Goal: Task Accomplishment & Management: Manage account settings

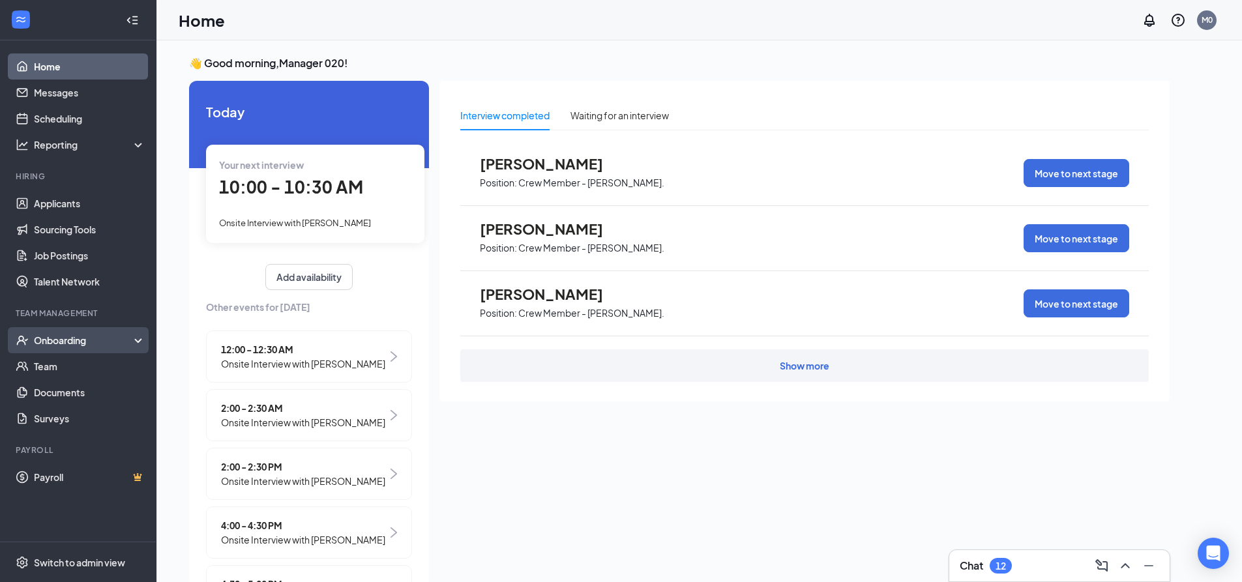
click at [41, 338] on div "Onboarding" at bounding box center [84, 340] width 100 height 13
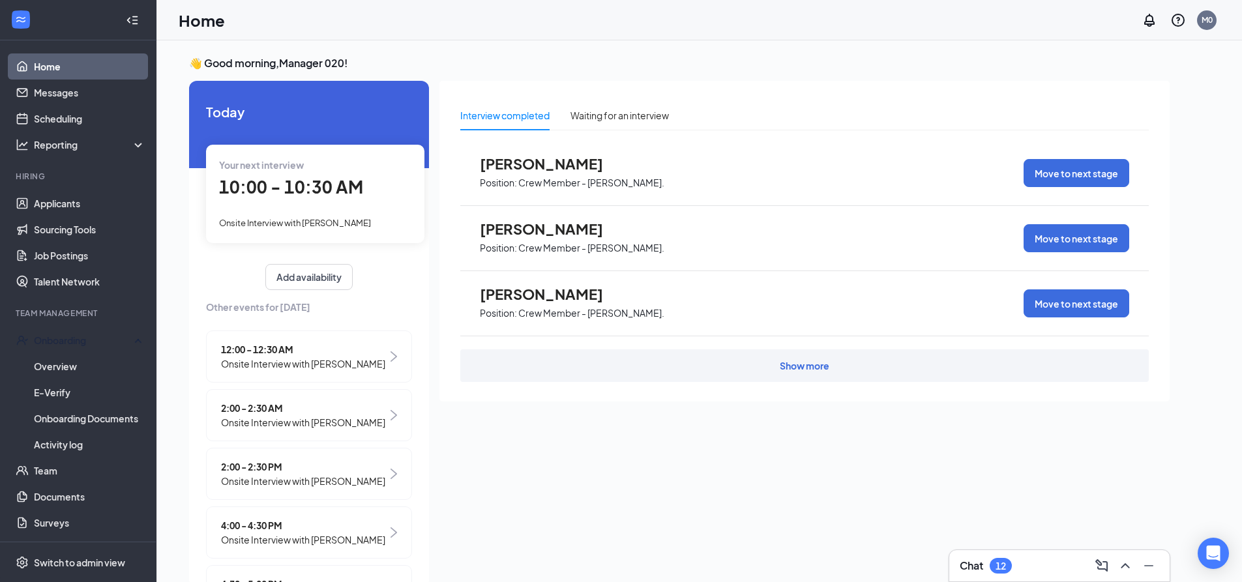
drag, startPoint x: 63, startPoint y: 338, endPoint x: 63, endPoint y: 320, distance: 18.9
click at [63, 338] on div "Onboarding" at bounding box center [84, 340] width 100 height 13
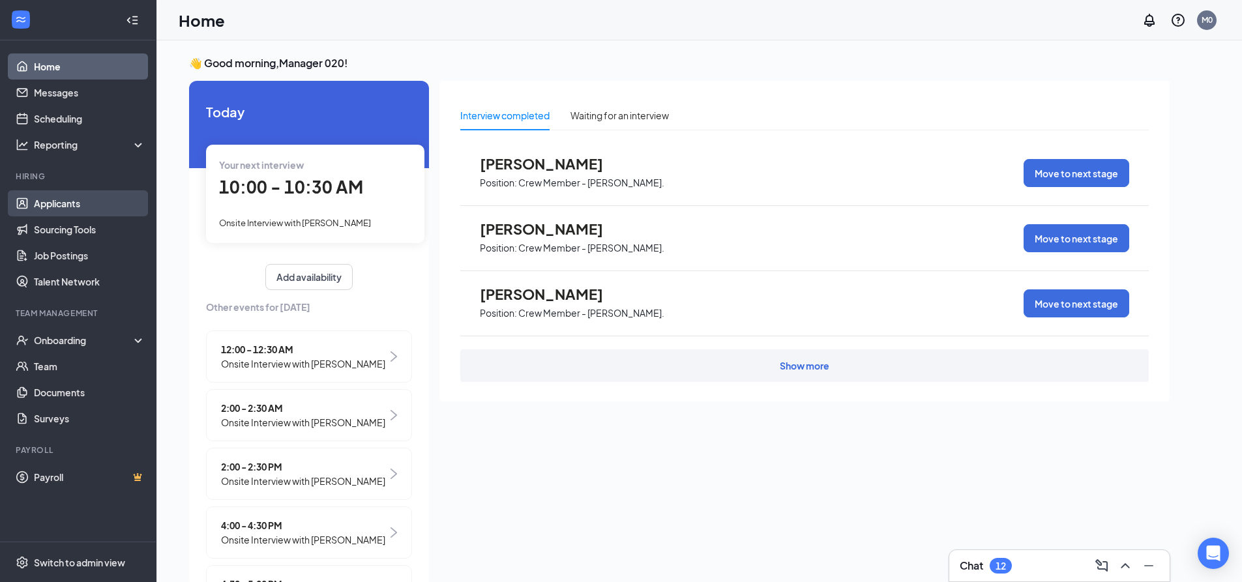
click at [65, 204] on link "Applicants" at bounding box center [90, 203] width 112 height 26
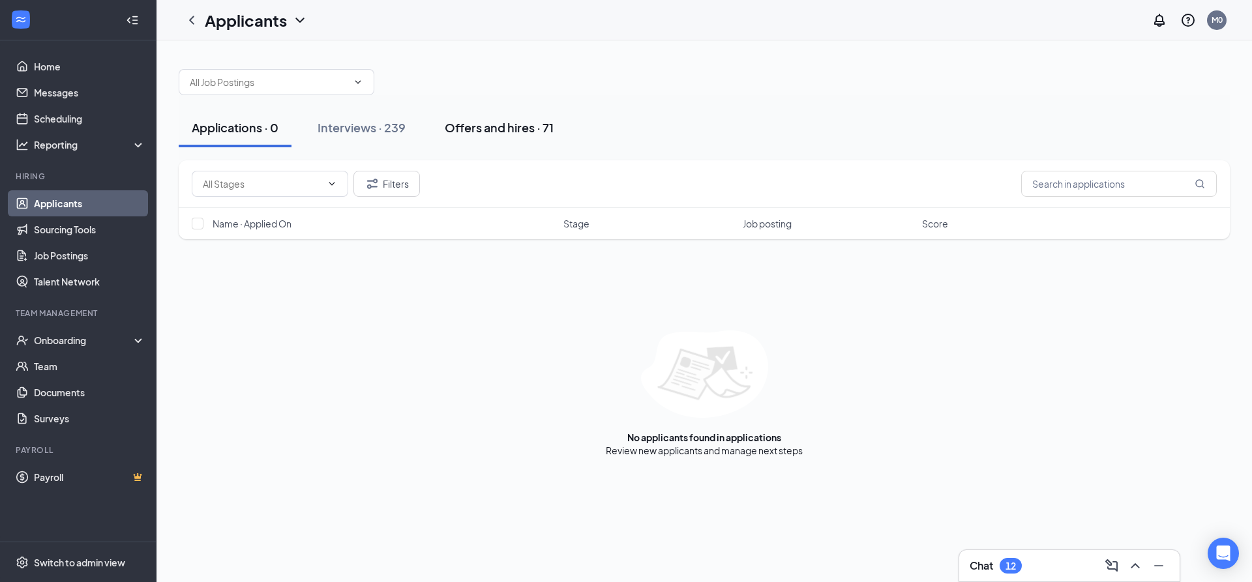
click at [491, 127] on div "Offers and hires · 71" at bounding box center [499, 127] width 109 height 16
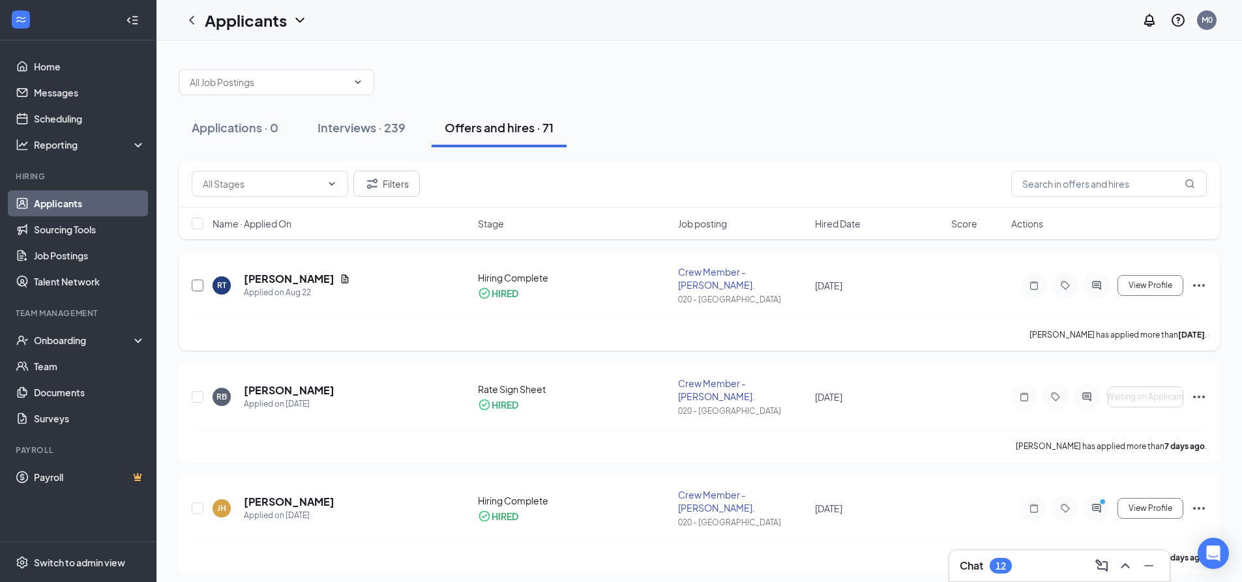
click at [200, 280] on input "checkbox" at bounding box center [198, 286] width 12 height 12
checkbox input "true"
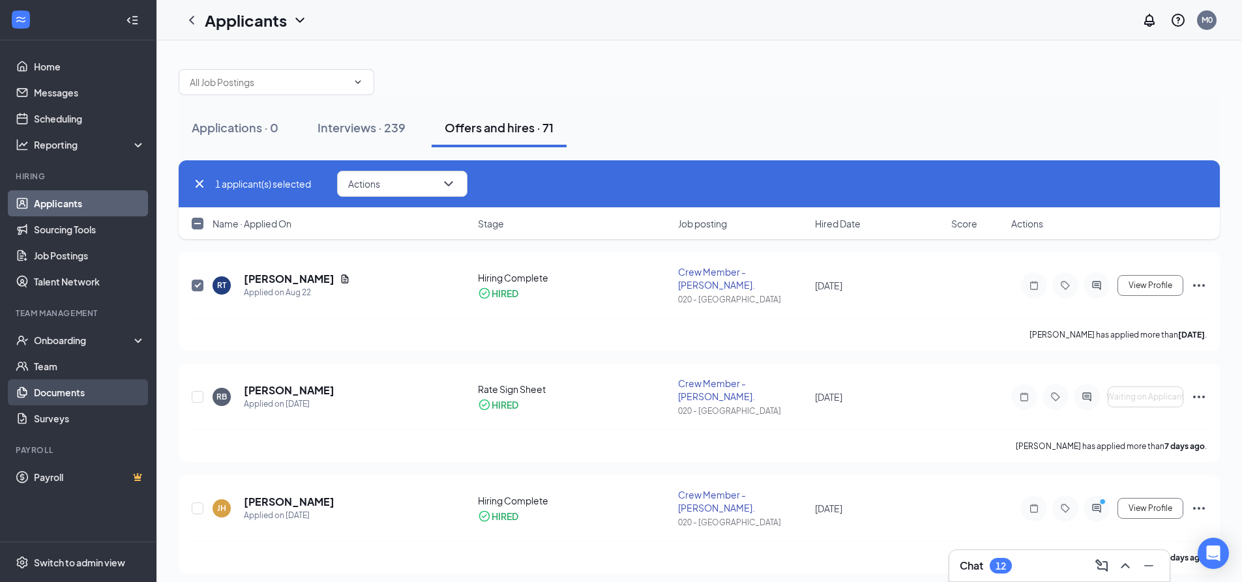
click at [65, 391] on link "Documents" at bounding box center [90, 393] width 112 height 26
